Goal: Register for event/course

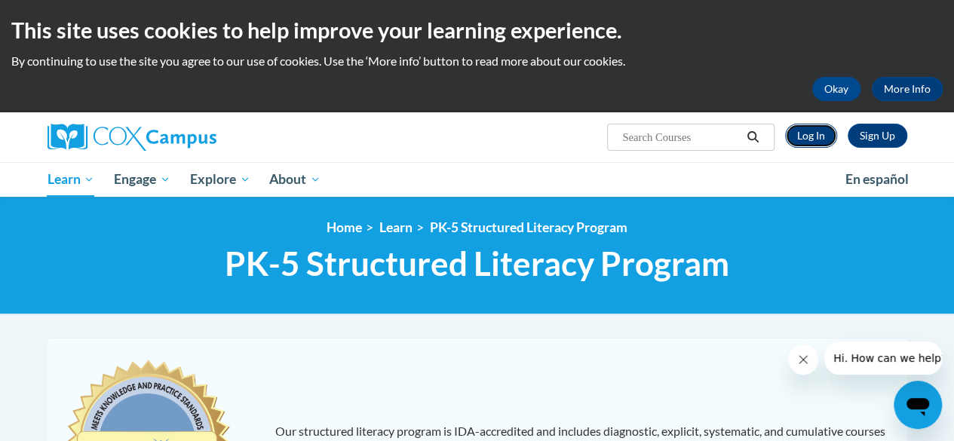
click at [806, 137] on link "Log In" at bounding box center [811, 136] width 52 height 24
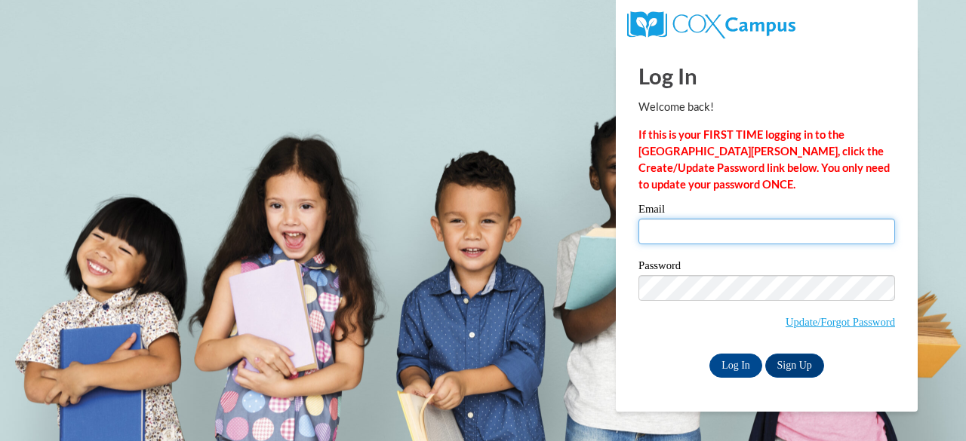
click at [682, 237] on input "Email" at bounding box center [766, 232] width 257 height 26
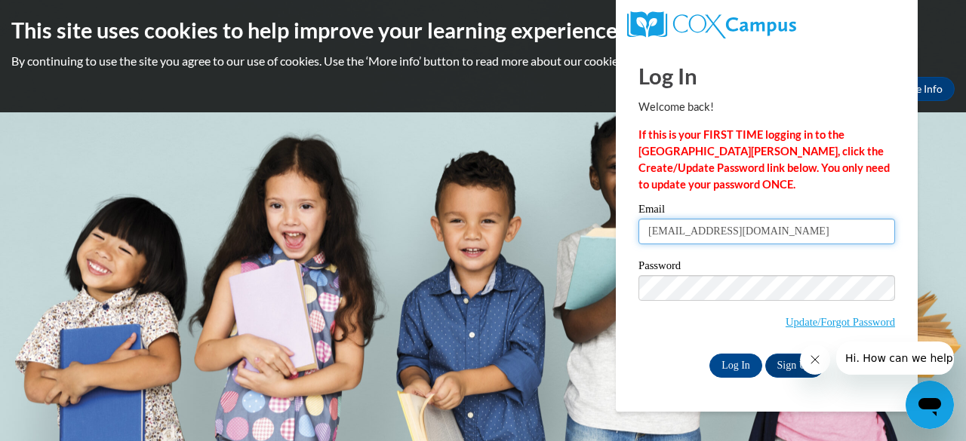
type input "lrhode22@students.kennesaw.edu"
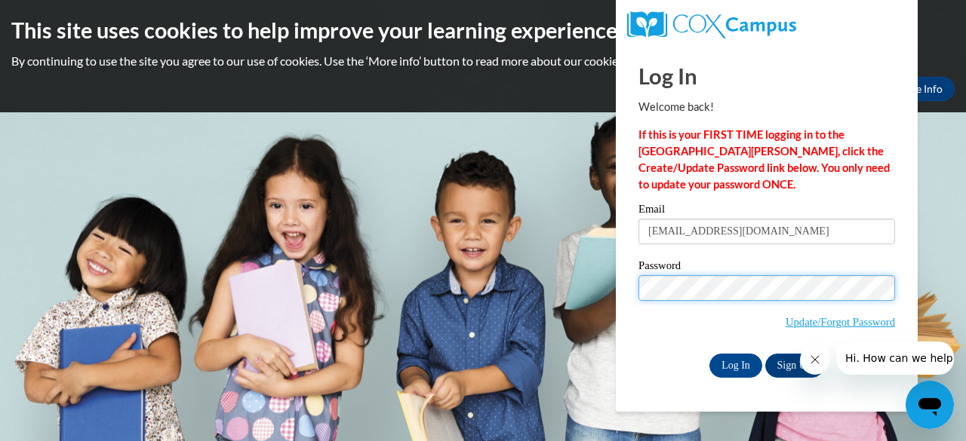
click at [709, 354] on input "Log In" at bounding box center [735, 366] width 53 height 24
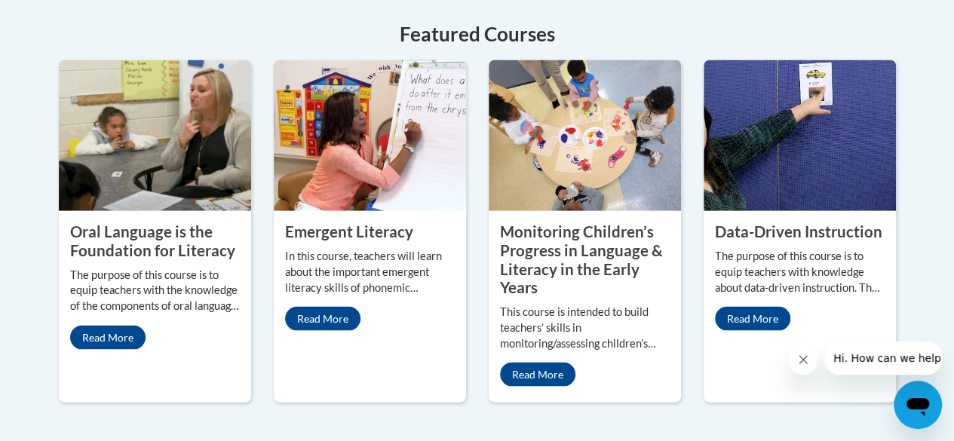
scroll to position [1399, 0]
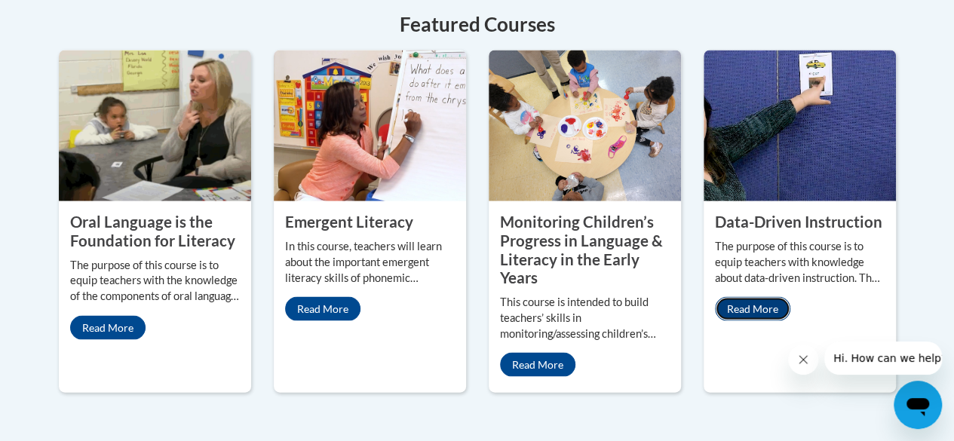
click at [770, 297] on link "Read More" at bounding box center [752, 309] width 75 height 24
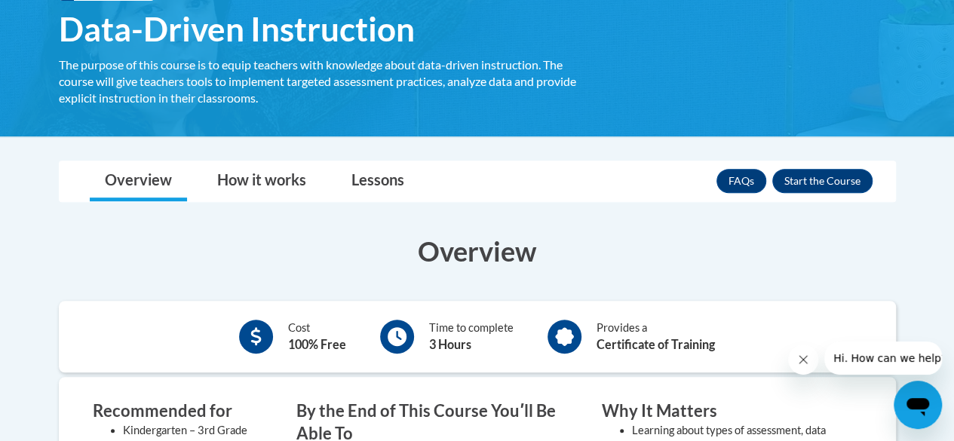
scroll to position [250, 0]
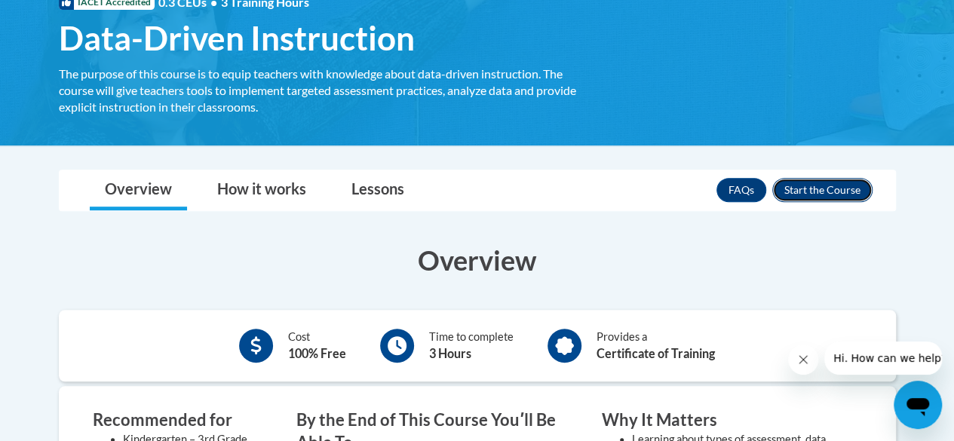
click at [855, 187] on button "Enroll" at bounding box center [823, 190] width 100 height 24
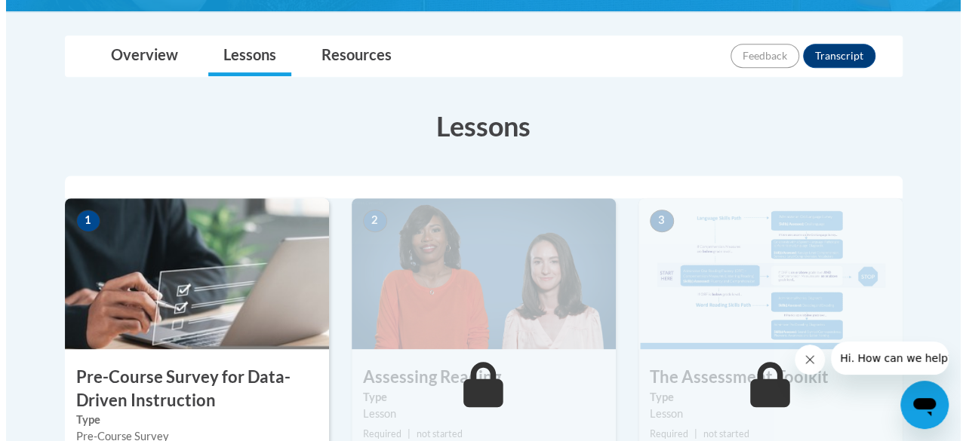
scroll to position [599, 0]
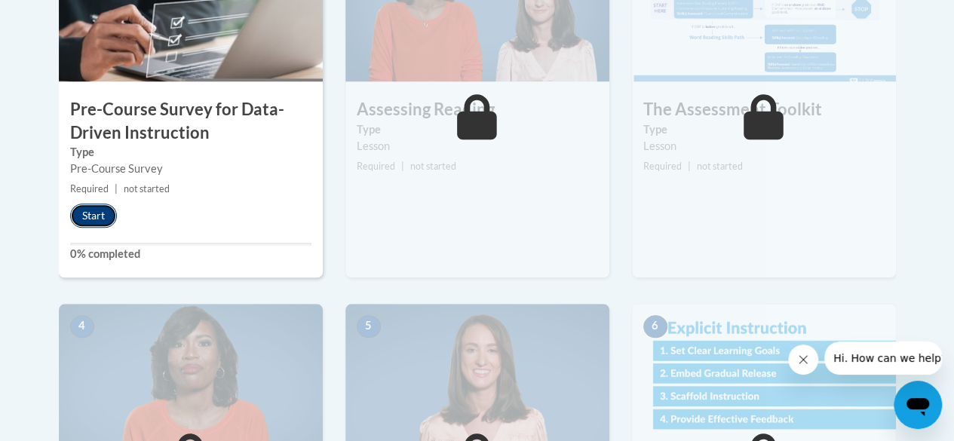
click at [78, 213] on button "Start" at bounding box center [93, 216] width 47 height 24
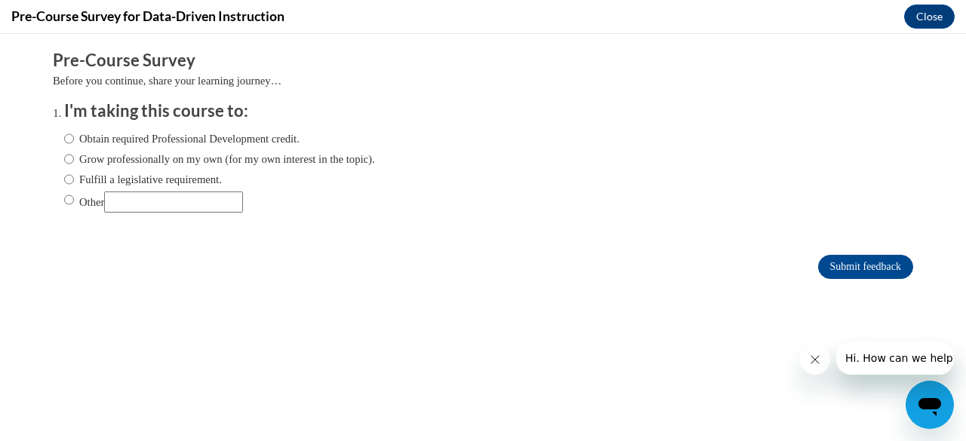
scroll to position [0, 0]
click at [64, 138] on input "Obtain required Professional Development credit." at bounding box center [69, 139] width 10 height 17
radio input "true"
click at [857, 262] on input "Submit feedback" at bounding box center [865, 267] width 95 height 24
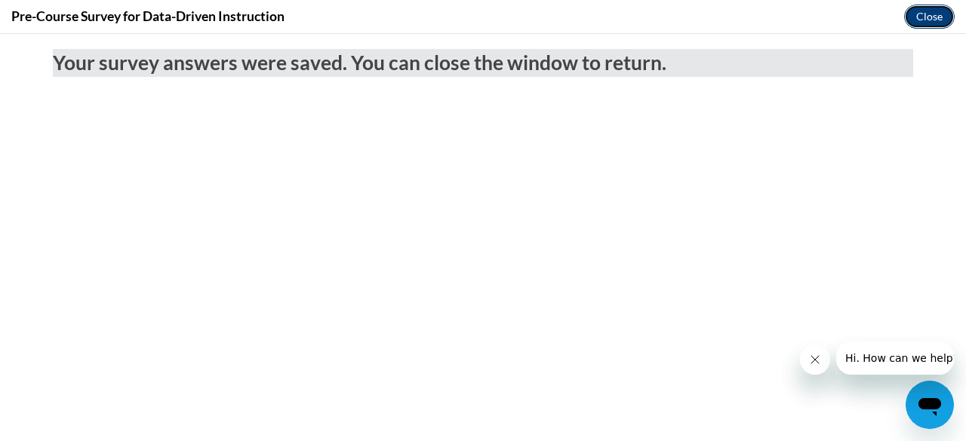
click at [919, 13] on button "Close" at bounding box center [929, 17] width 51 height 24
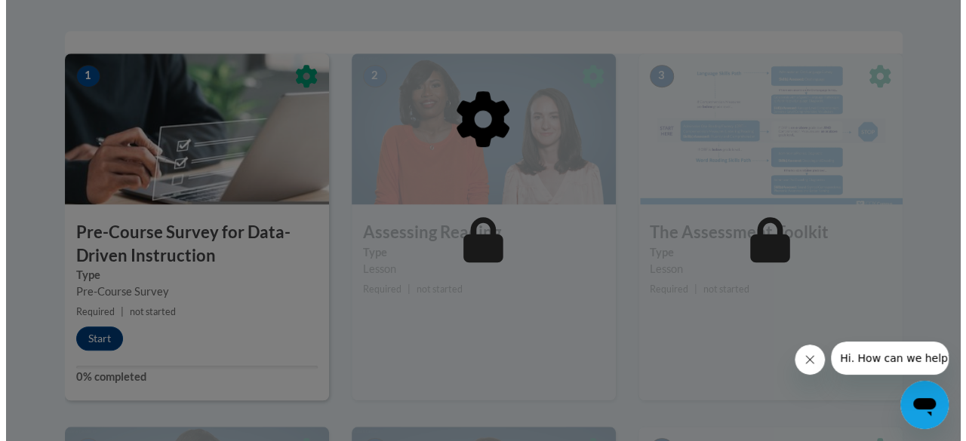
scroll to position [471, 0]
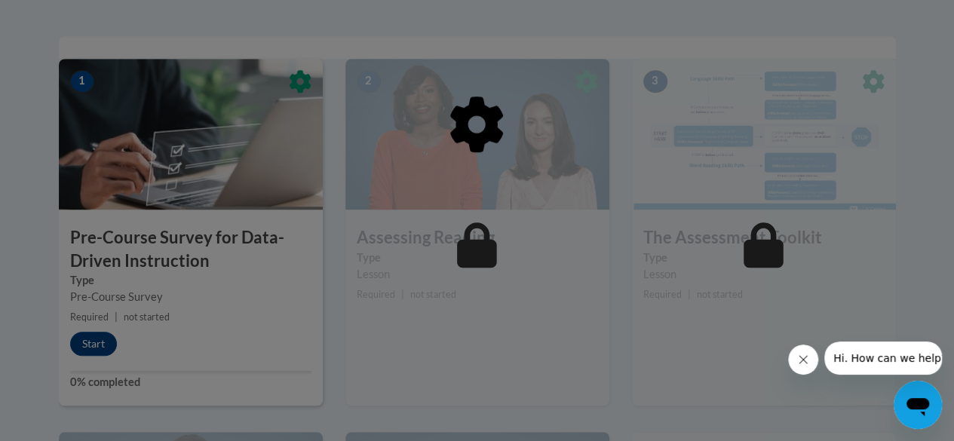
click at [806, 358] on icon "Close message from company" at bounding box center [803, 360] width 12 height 12
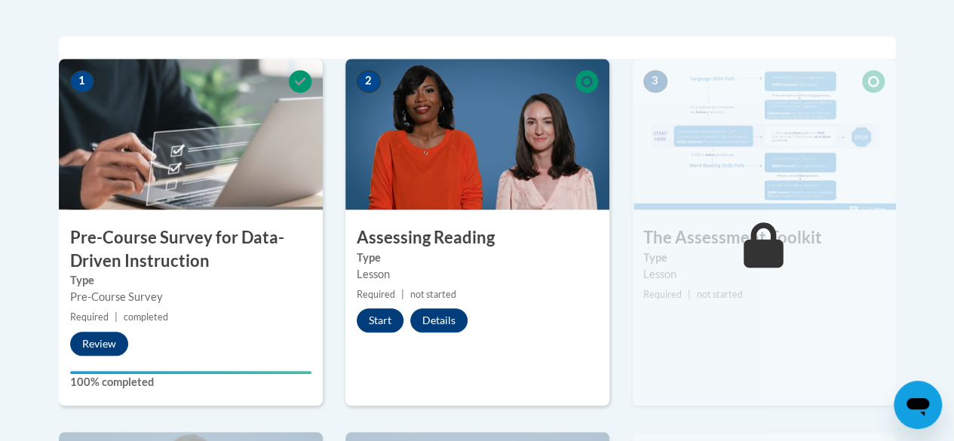
click at [386, 318] on button "Start" at bounding box center [380, 321] width 47 height 24
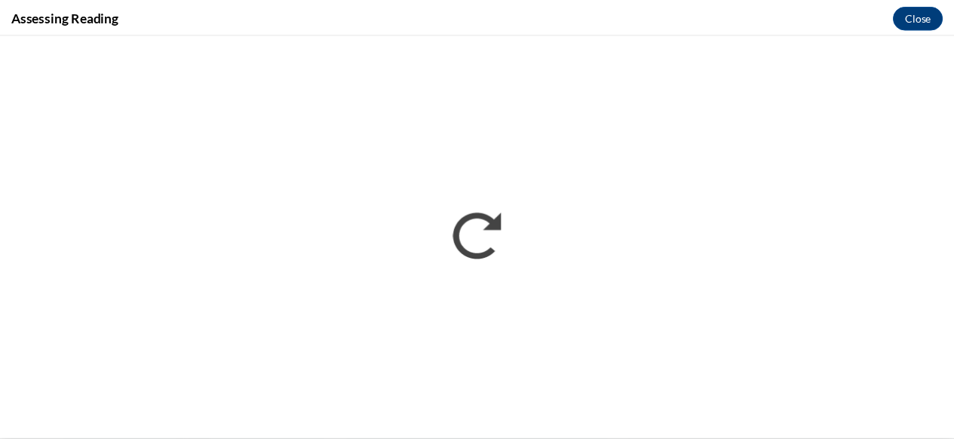
scroll to position [0, 0]
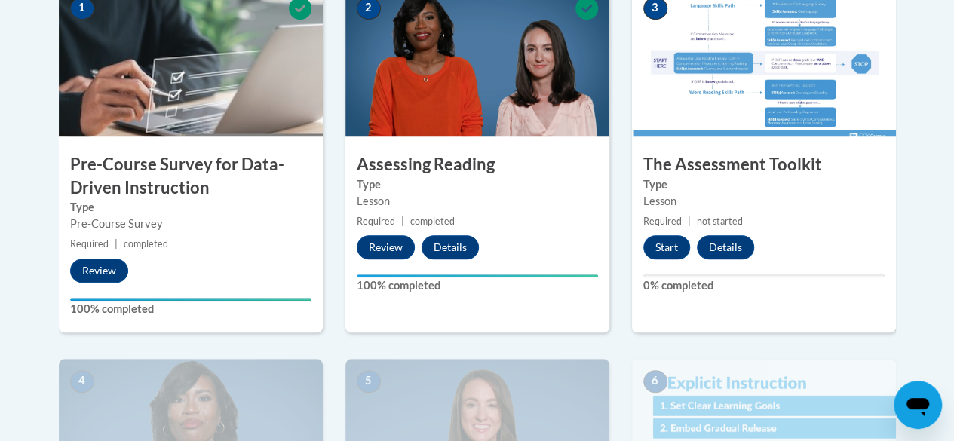
scroll to position [542, 0]
